Goal: Find contact information: Find contact information

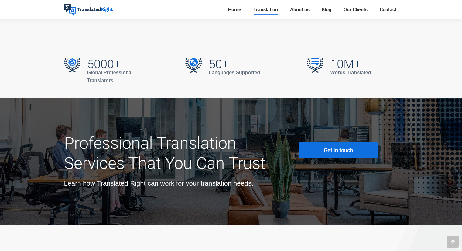
scroll to position [2156, 0]
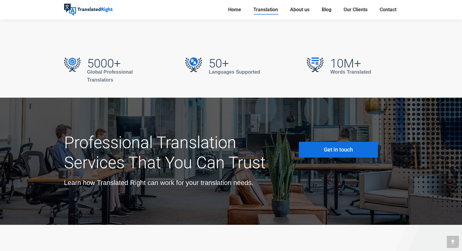
click at [340, 146] on span "Get in touch" at bounding box center [338, 149] width 29 height 6
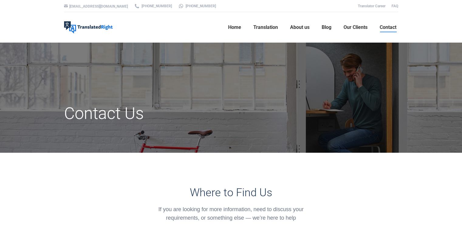
scroll to position [0, 0]
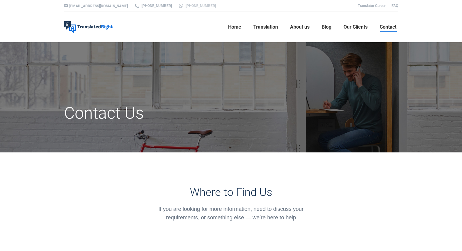
click at [179, 7] on link "[PHONE_NUMBER]" at bounding box center [197, 5] width 38 height 5
